Goal: Information Seeking & Learning: Learn about a topic

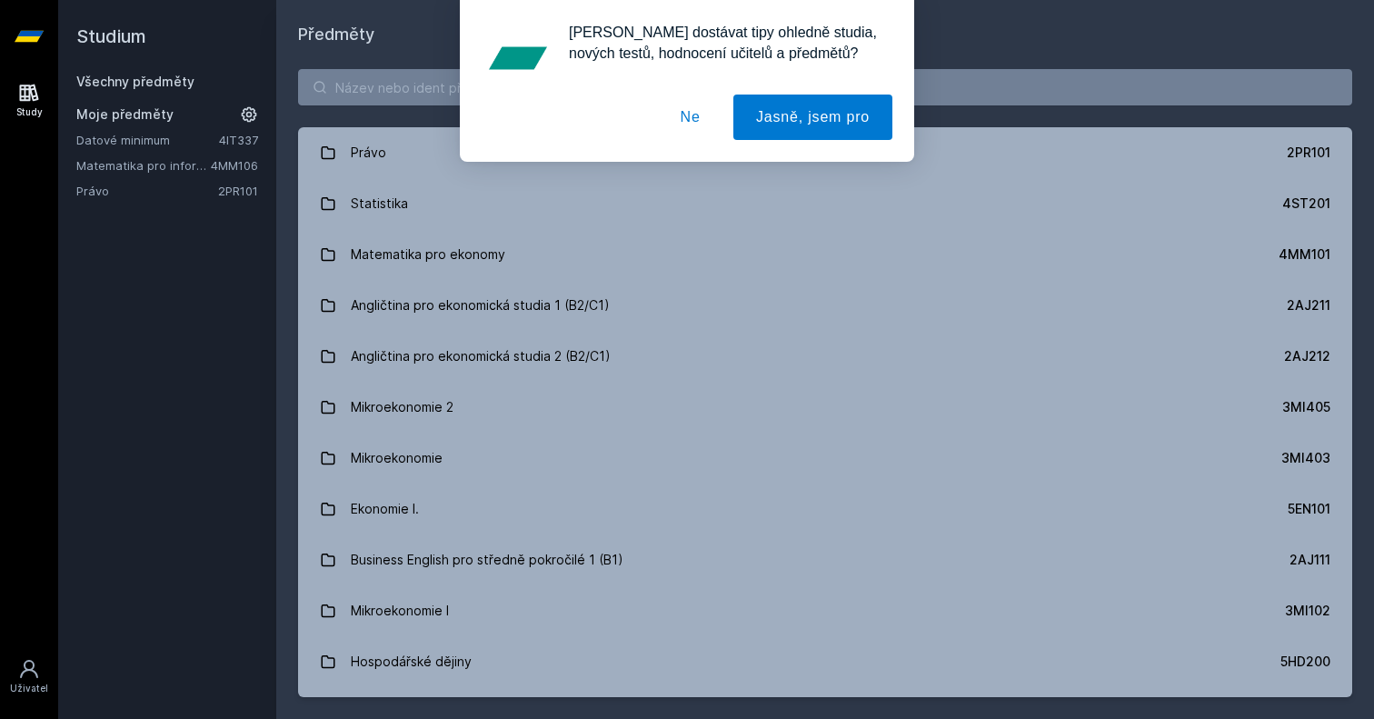
click at [692, 115] on button "Ne" at bounding box center [690, 117] width 65 height 45
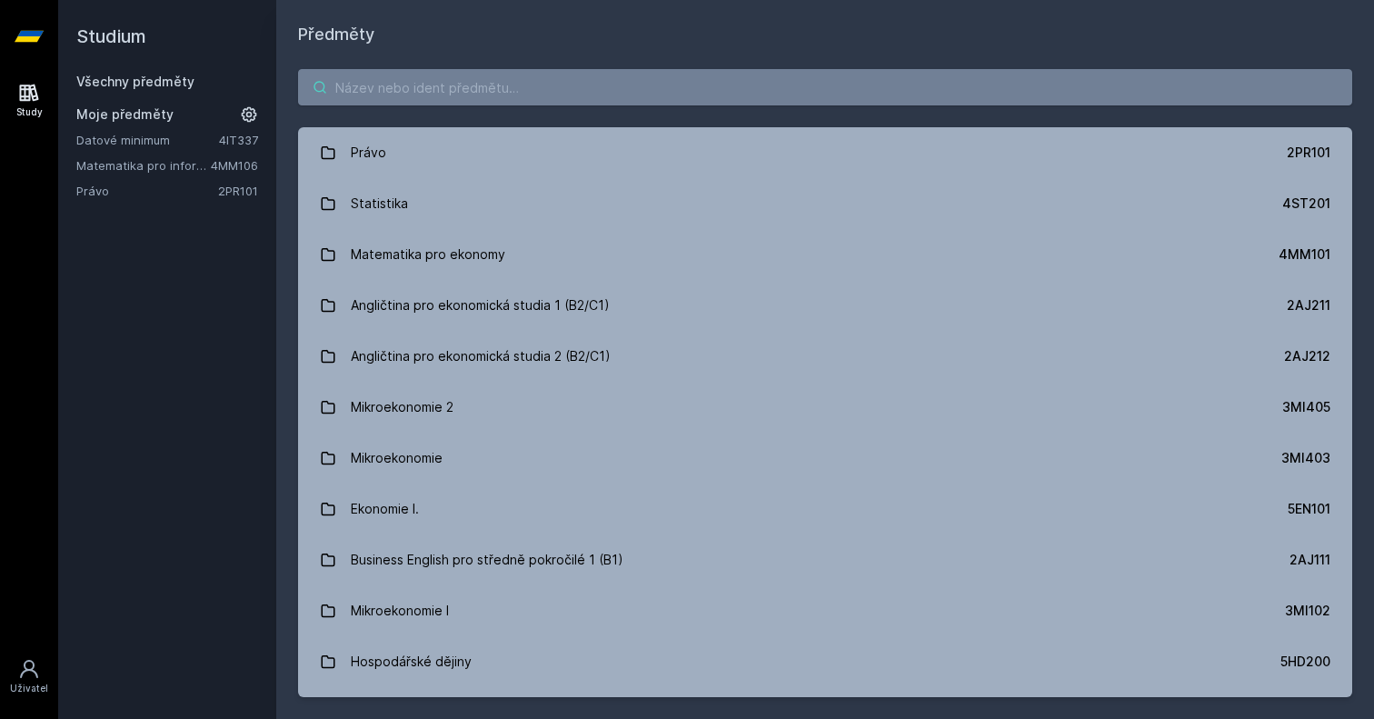
click at [726, 83] on input "search" at bounding box center [825, 87] width 1054 height 36
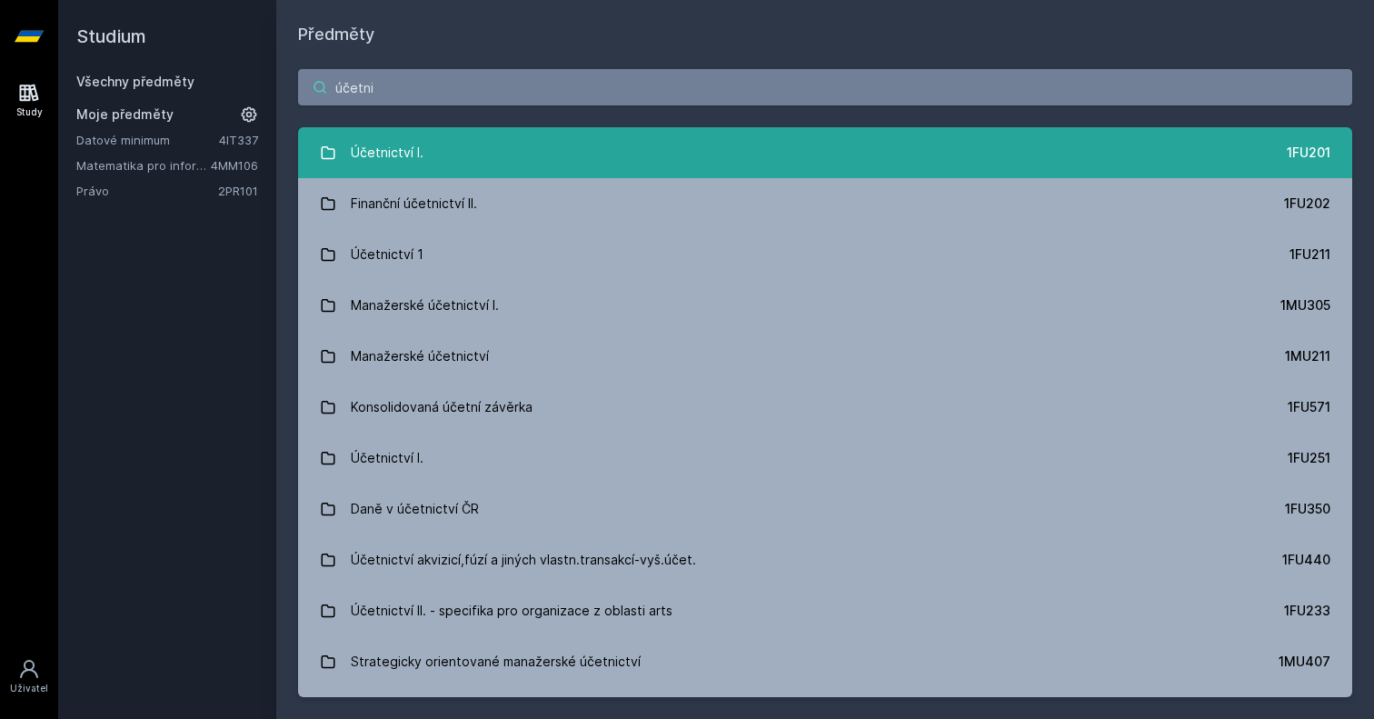
type input "účetni"
click at [584, 150] on link "Účetnictví I. 1FU201" at bounding box center [825, 152] width 1054 height 51
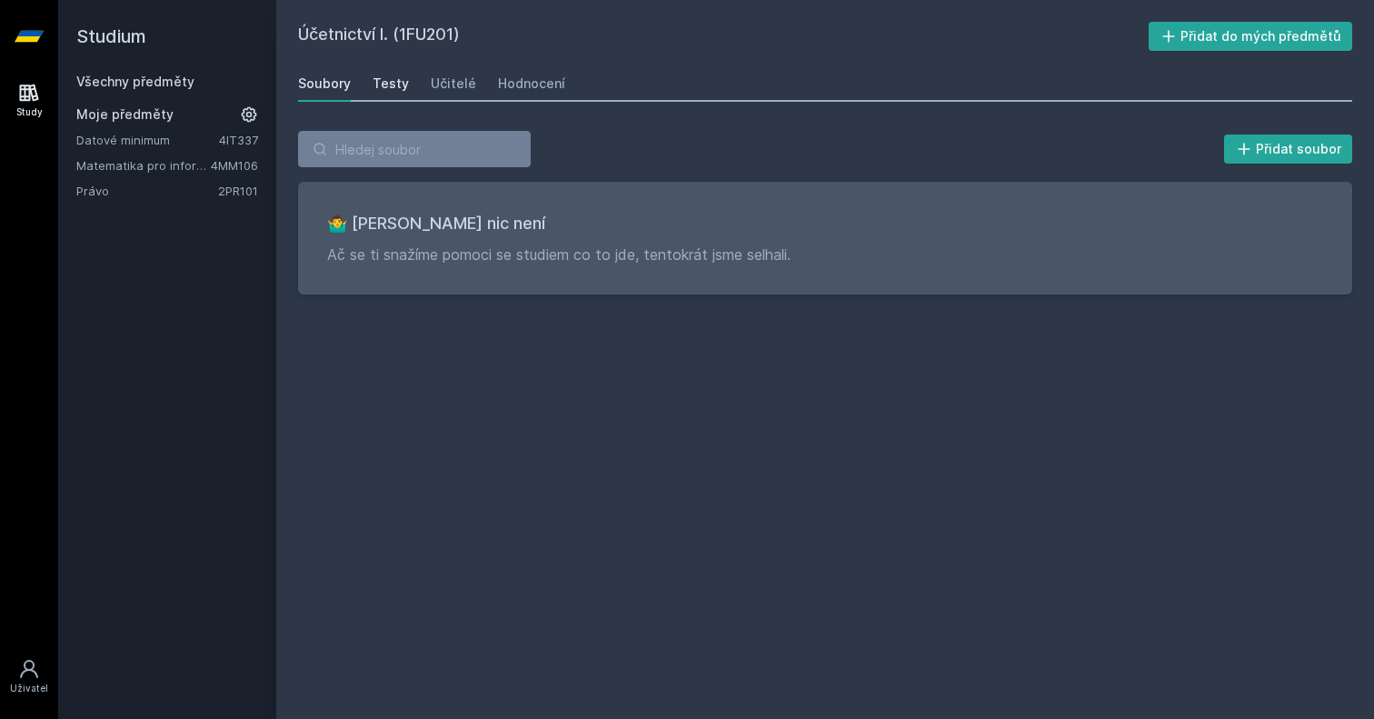
click at [387, 77] on div "Testy" at bounding box center [391, 84] width 36 height 18
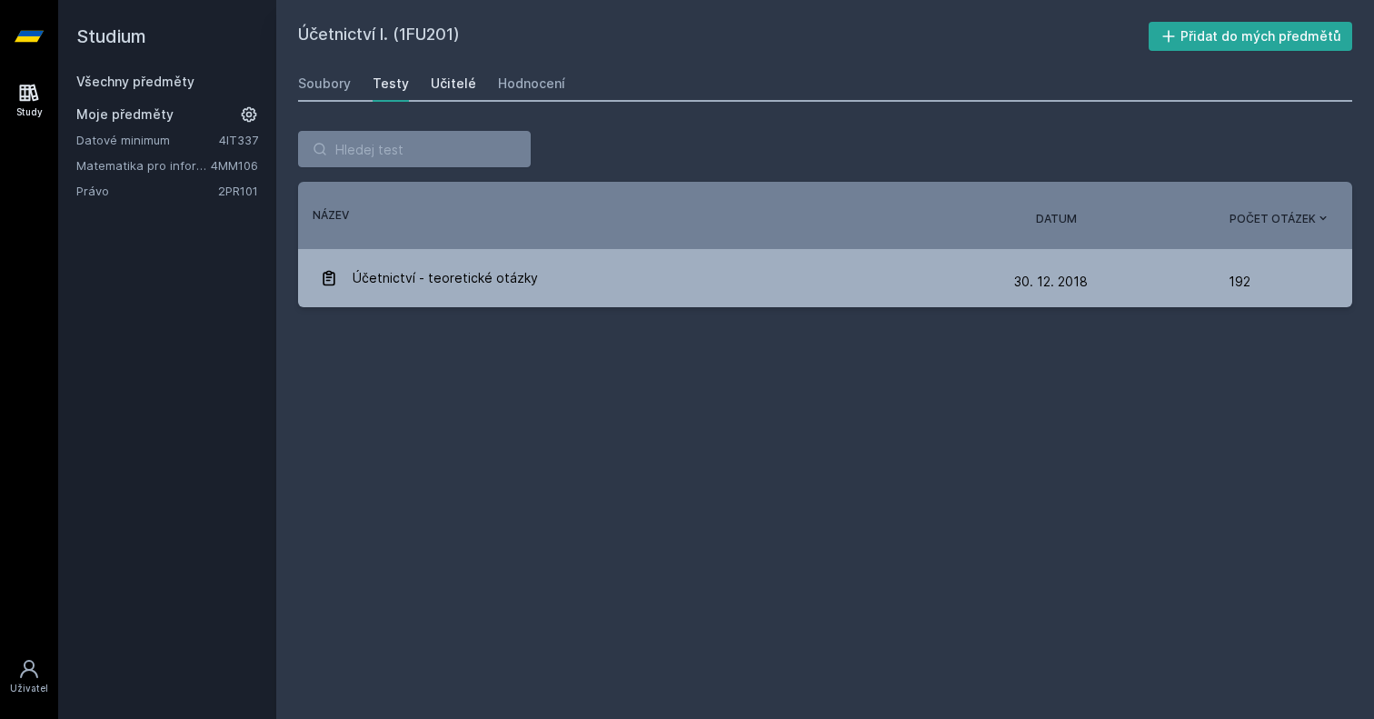
click at [437, 82] on div "Učitelé" at bounding box center [453, 84] width 45 height 18
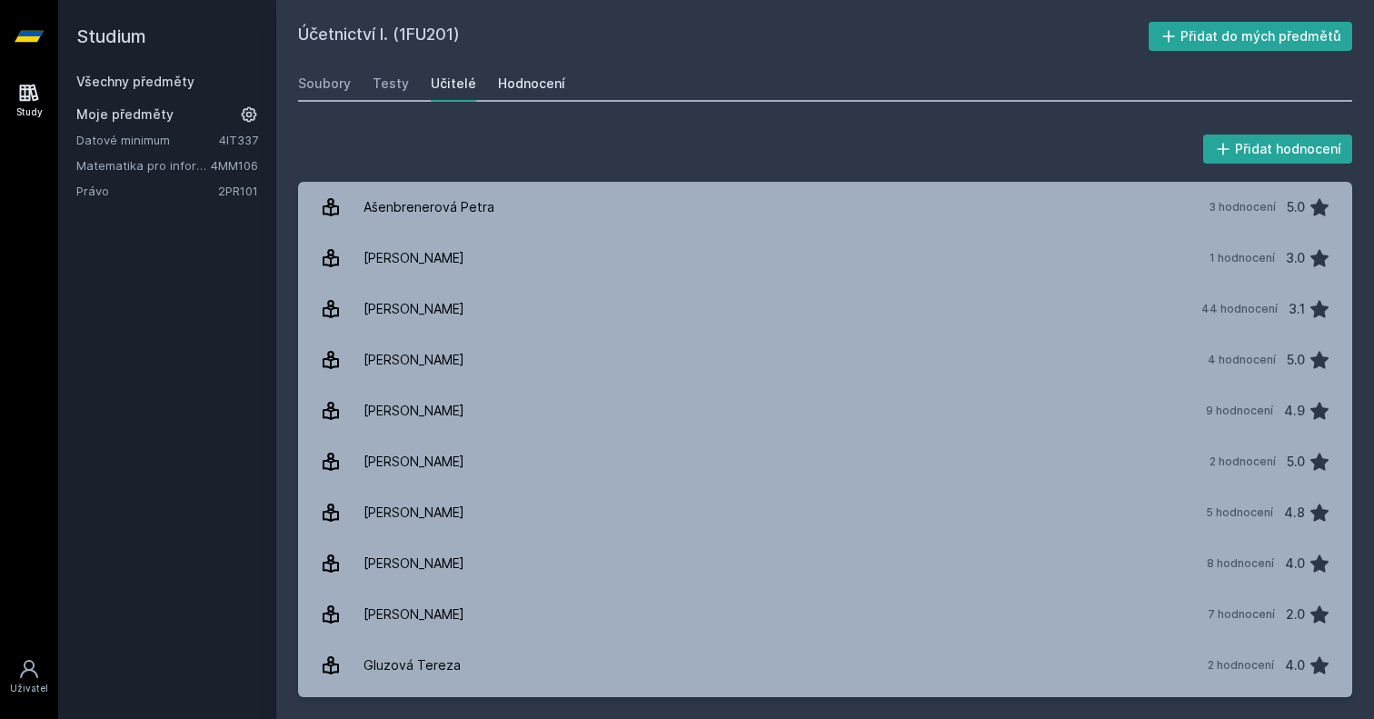
click at [532, 90] on div "Hodnocení" at bounding box center [531, 84] width 67 height 18
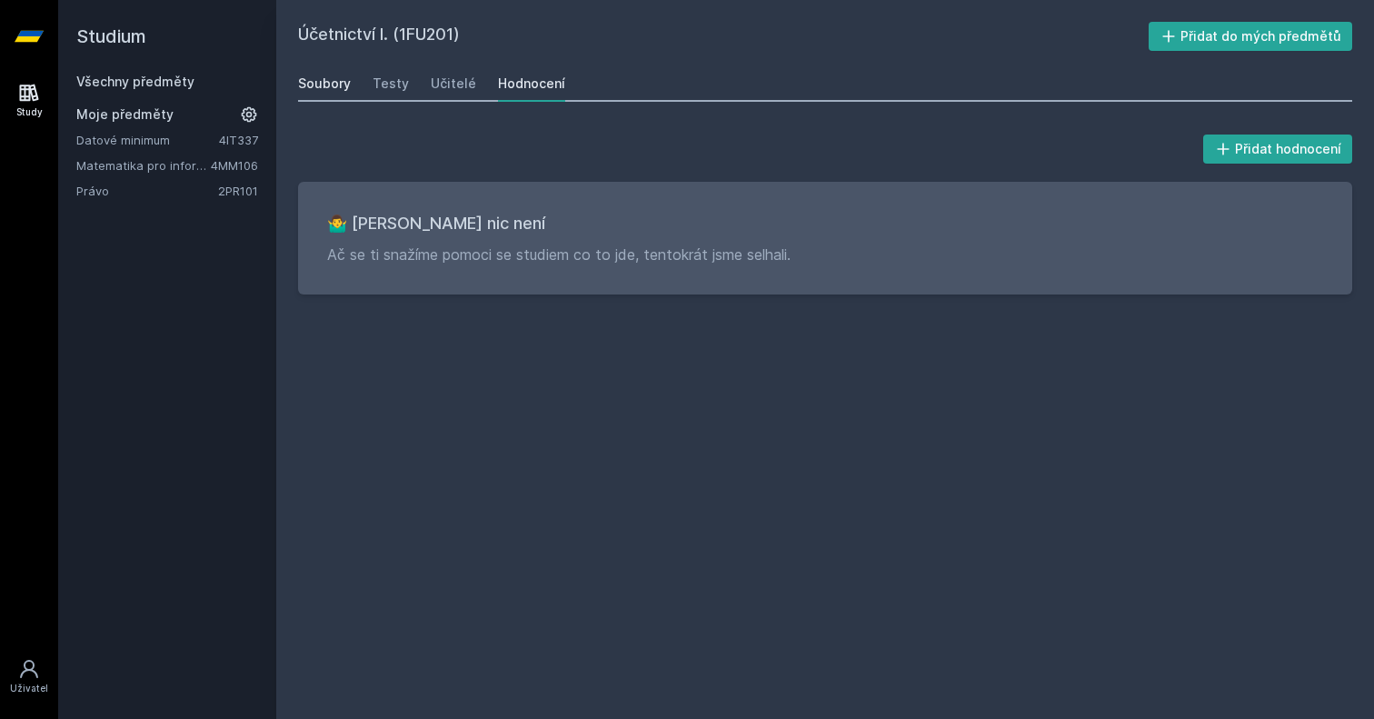
click at [343, 86] on div "Soubory" at bounding box center [324, 84] width 53 height 18
click at [340, 87] on div "Soubory" at bounding box center [324, 84] width 53 height 18
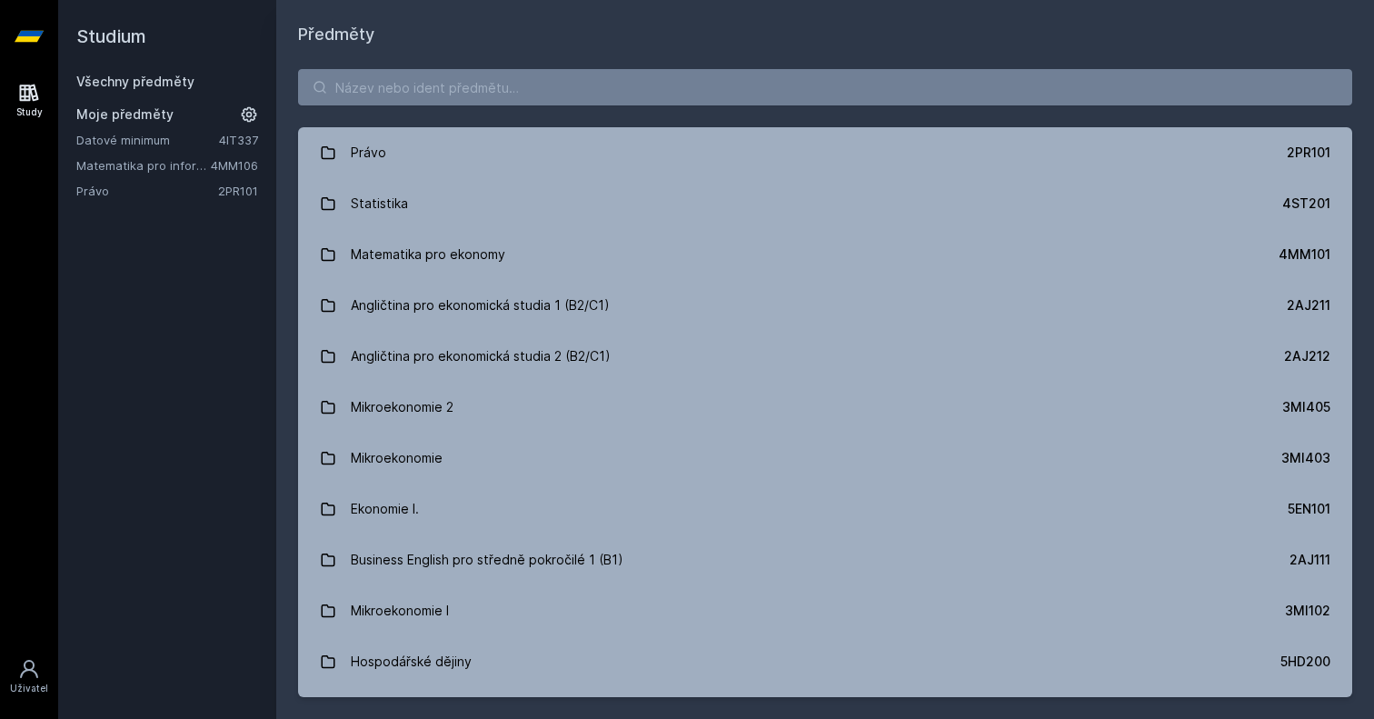
click at [497, 115] on div "Právo 2PR101 Statistika 4ST201 Matematika pro ekonomy 4MM101 Angličtina pro eko…" at bounding box center [825, 383] width 1098 height 672
click at [501, 98] on input "search" at bounding box center [825, 87] width 1054 height 36
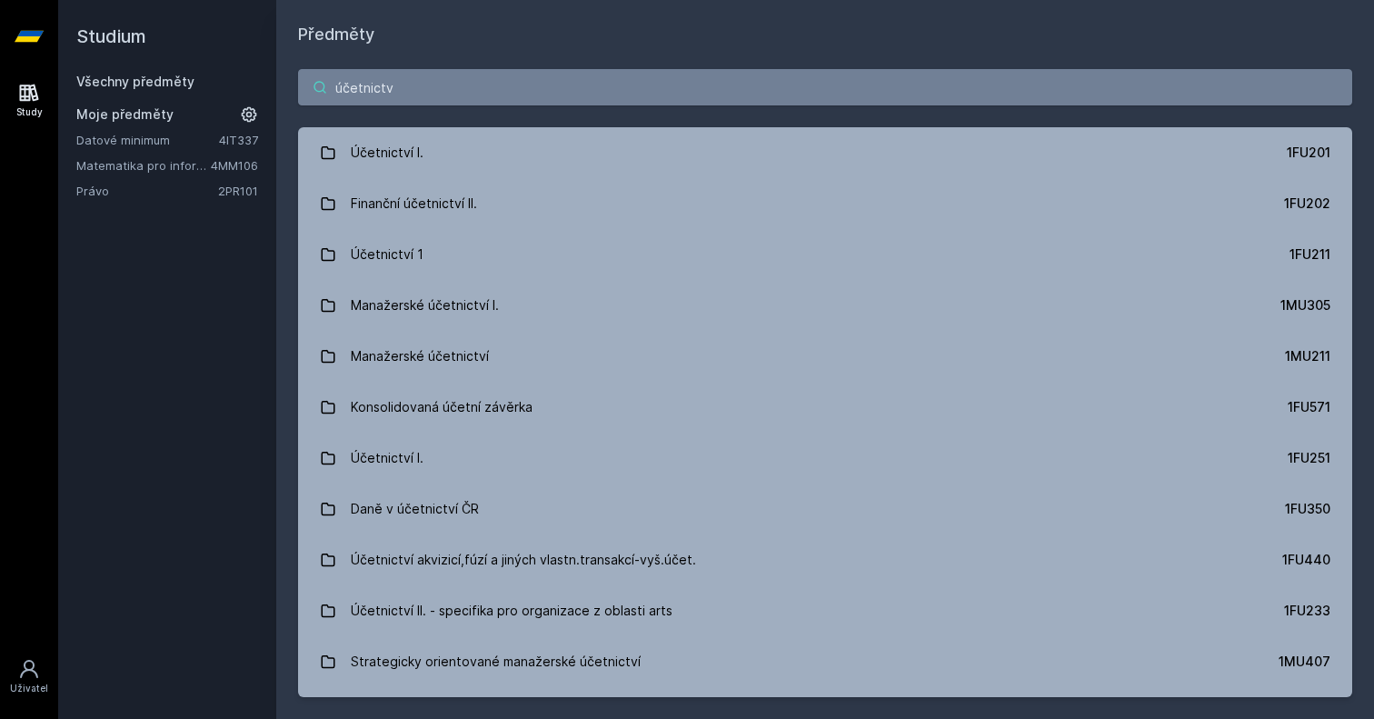
type input "účetnictví"
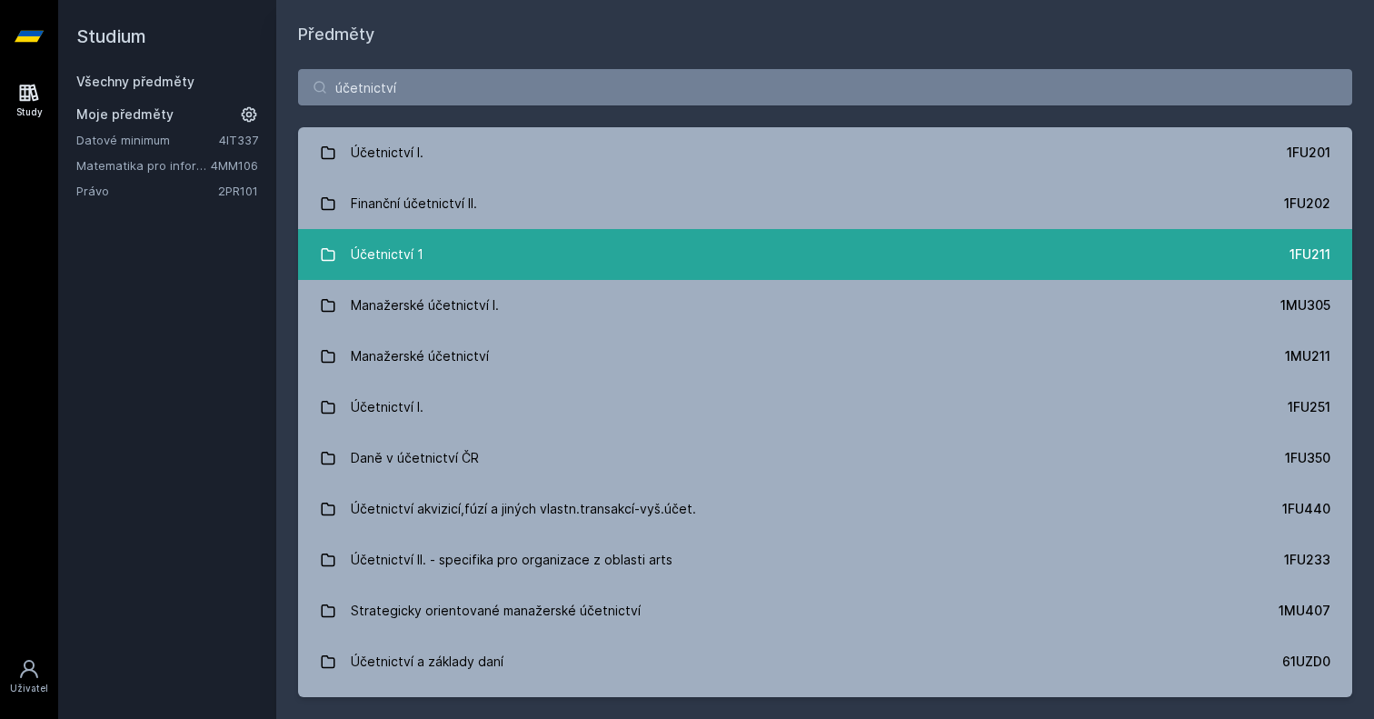
click at [468, 274] on link "Účetnictví 1 1FU211" at bounding box center [825, 254] width 1054 height 51
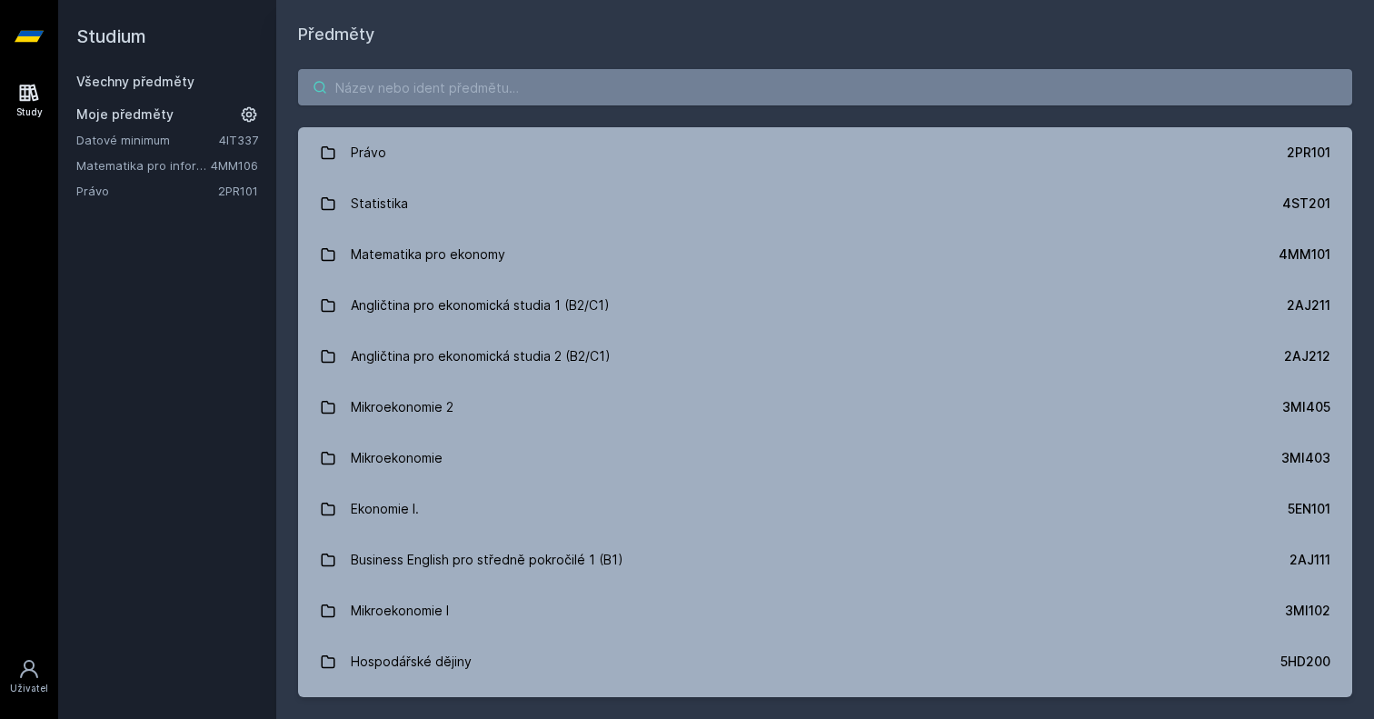
click at [389, 84] on input "search" at bounding box center [825, 87] width 1054 height 36
click at [18, 661] on icon at bounding box center [29, 669] width 22 height 22
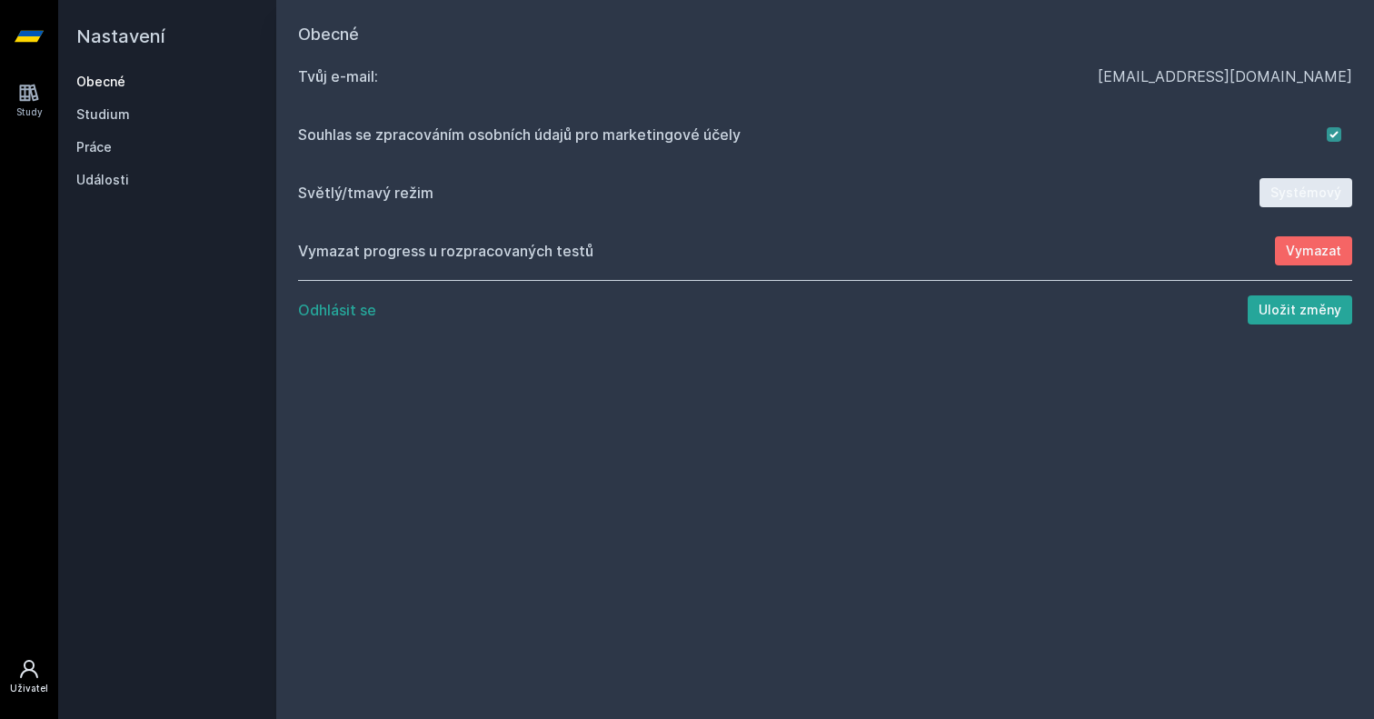
click at [26, 40] on icon at bounding box center [29, 36] width 29 height 11
